Goal: Download file/media

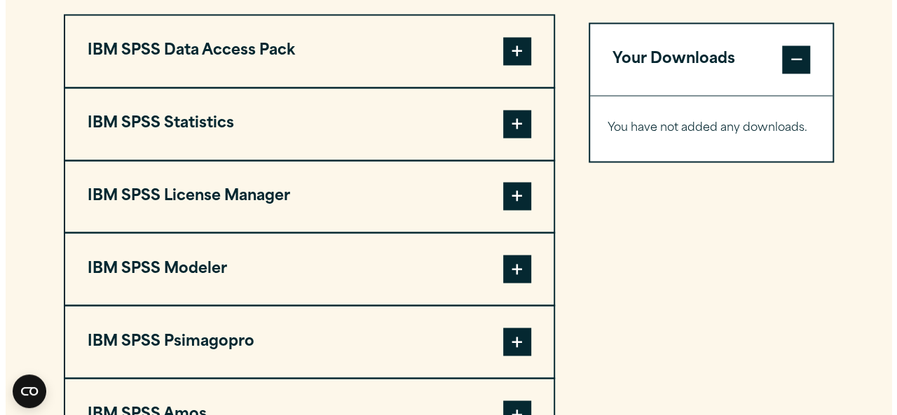
scroll to position [1093, 0]
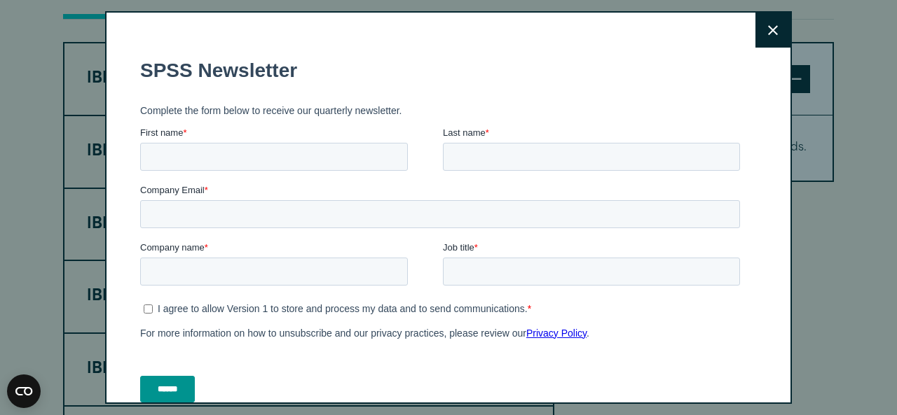
click at [768, 29] on icon at bounding box center [773, 30] width 10 height 11
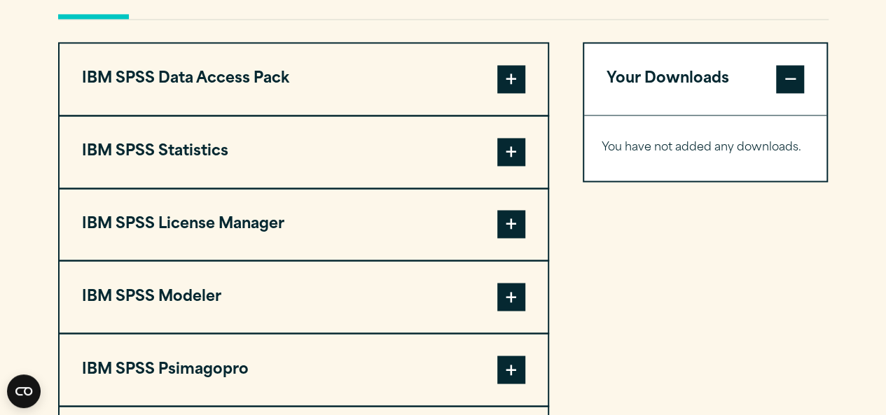
click at [507, 146] on span at bounding box center [511, 152] width 28 height 28
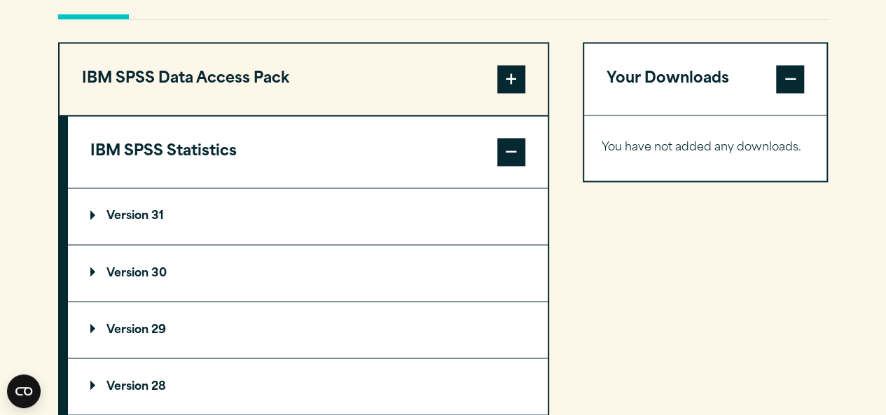
click at [139, 217] on p "Version 31" at bounding box center [127, 216] width 74 height 11
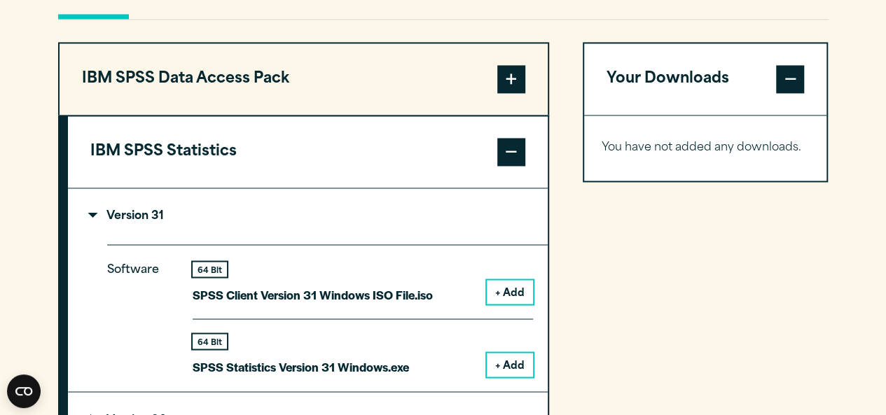
click at [509, 361] on button "+ Add" at bounding box center [510, 365] width 46 height 24
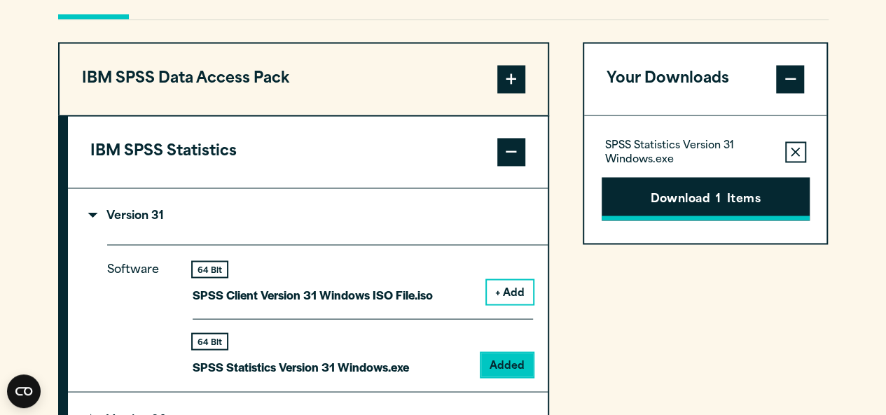
click at [703, 194] on button "Download 1 Items" at bounding box center [706, 198] width 208 height 43
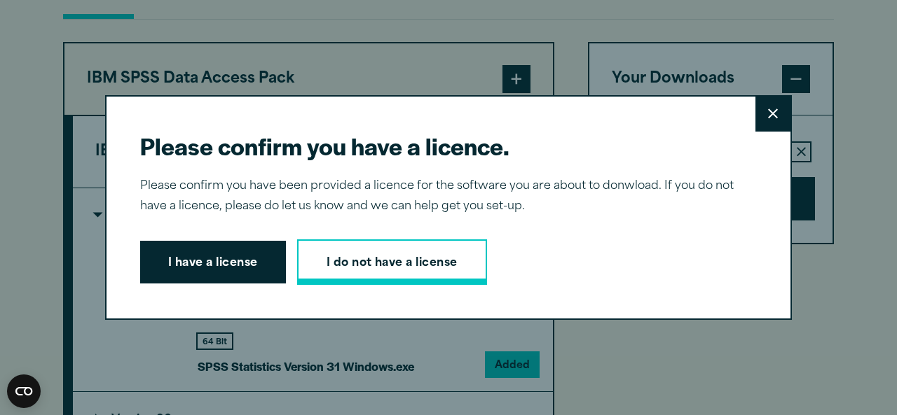
click at [355, 252] on link "I do not have a license" at bounding box center [392, 263] width 190 height 46
